Goal: Find specific page/section

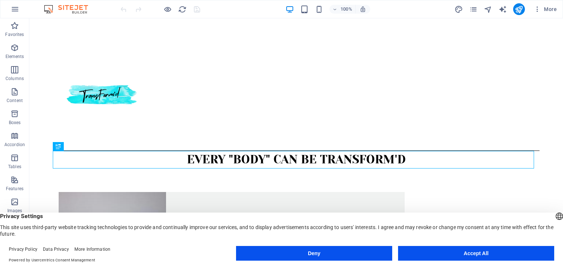
drag, startPoint x: 443, startPoint y: 254, endPoint x: 414, endPoint y: 236, distance: 34.6
click at [443, 254] on button "Accept All" at bounding box center [476, 253] width 156 height 15
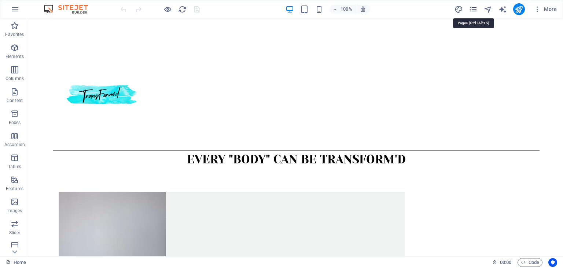
click at [473, 8] on icon "pages" at bounding box center [473, 9] width 8 height 8
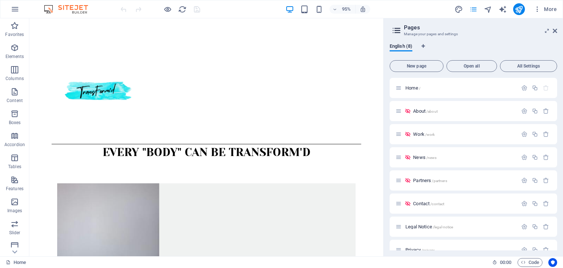
click at [474, 11] on icon "pages" at bounding box center [473, 9] width 8 height 8
click at [555, 31] on icon at bounding box center [555, 31] width 4 height 6
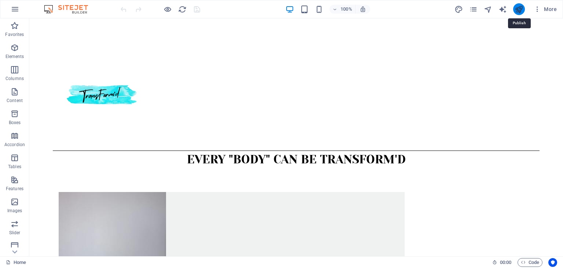
click at [519, 9] on icon "publish" at bounding box center [519, 9] width 8 height 8
